Goal: Navigation & Orientation: Find specific page/section

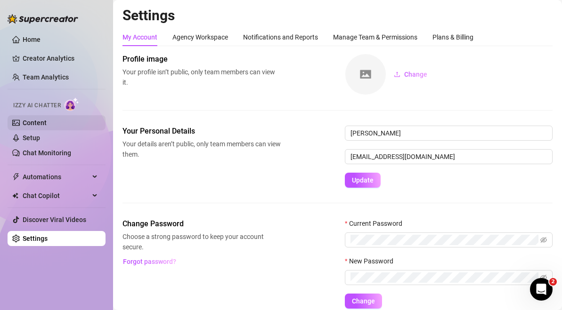
click at [46, 123] on link "Content" at bounding box center [35, 123] width 24 height 8
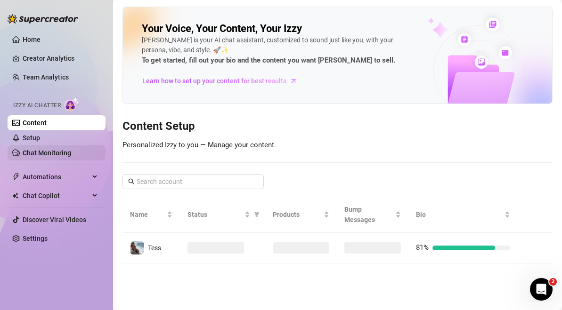
click at [48, 149] on link "Chat Monitoring" at bounding box center [47, 153] width 48 height 8
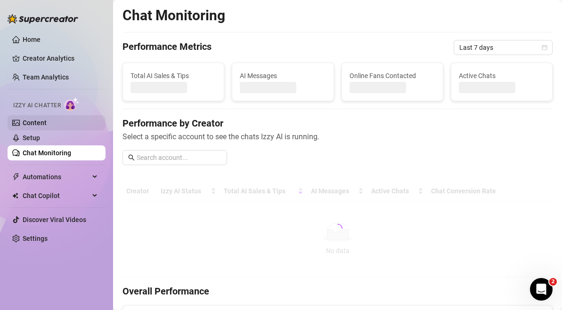
click at [47, 122] on link "Content" at bounding box center [35, 123] width 24 height 8
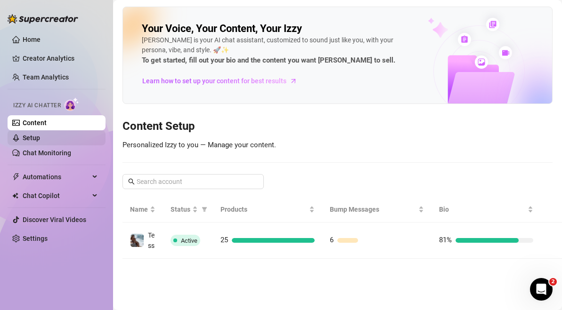
click at [40, 135] on link "Setup" at bounding box center [31, 138] width 17 height 8
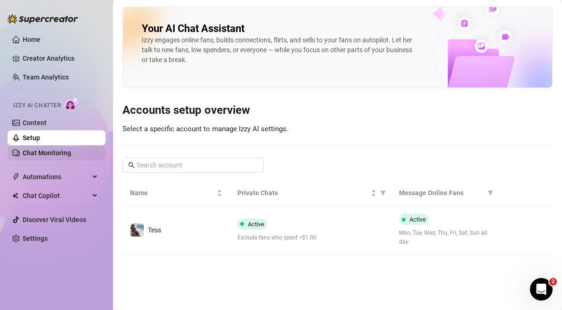
click at [71, 157] on link "Chat Monitoring" at bounding box center [47, 153] width 48 height 8
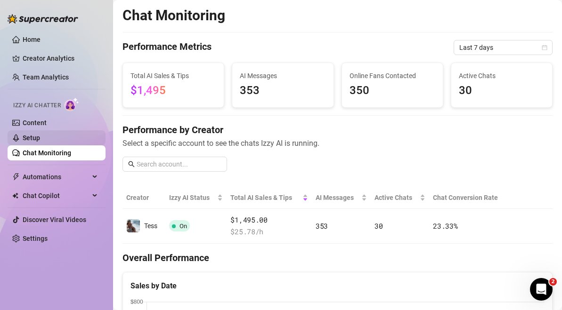
click at [40, 137] on link "Setup" at bounding box center [31, 138] width 17 height 8
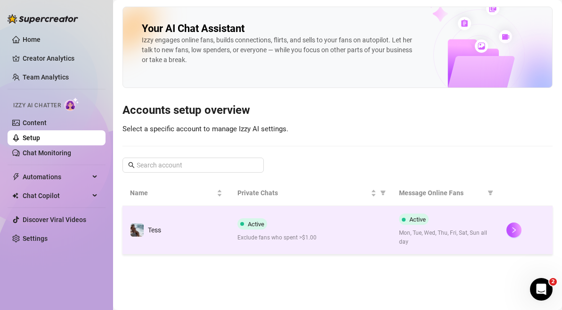
click at [276, 217] on td "Active Exclude fans who spent >$1.00" at bounding box center [310, 230] width 161 height 48
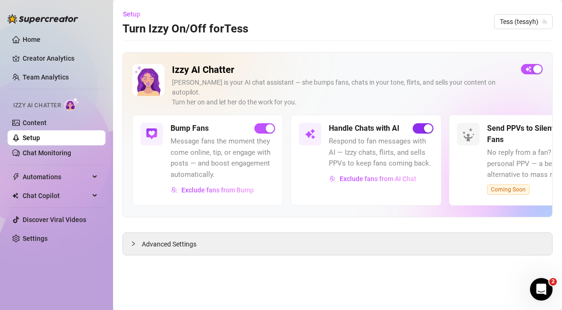
click at [416, 123] on span "button" at bounding box center [422, 128] width 21 height 10
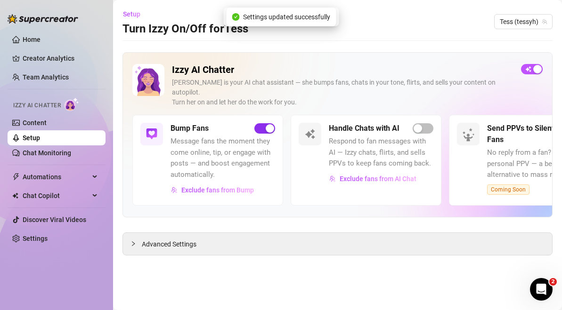
click at [272, 124] on div "button" at bounding box center [270, 128] width 8 height 8
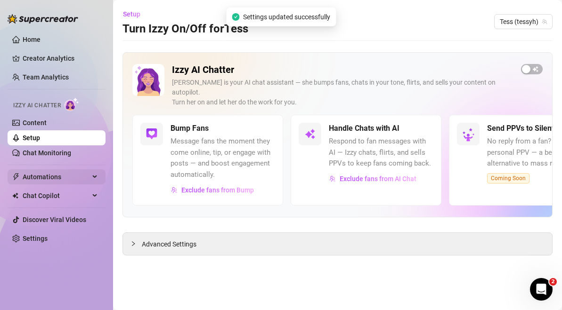
click at [50, 171] on span "Automations" at bounding box center [56, 176] width 67 height 15
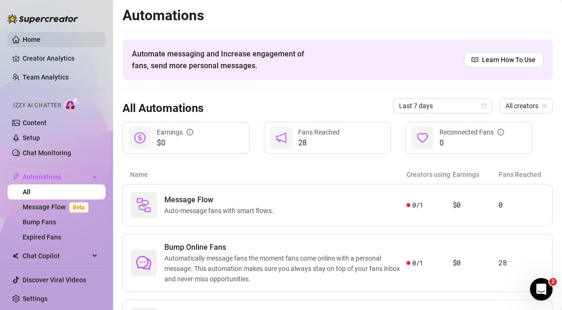
click at [40, 37] on link "Home" at bounding box center [32, 40] width 18 height 8
